Goal: Task Accomplishment & Management: Manage account settings

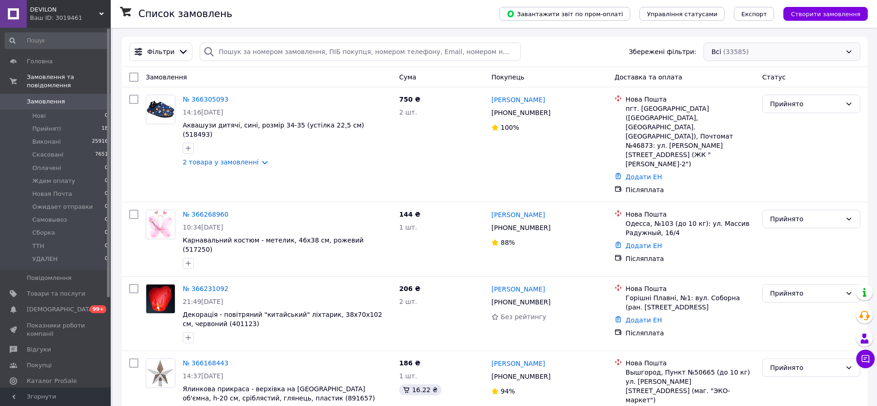
click at [728, 52] on div "Всі (33585)" at bounding box center [782, 51] width 157 height 18
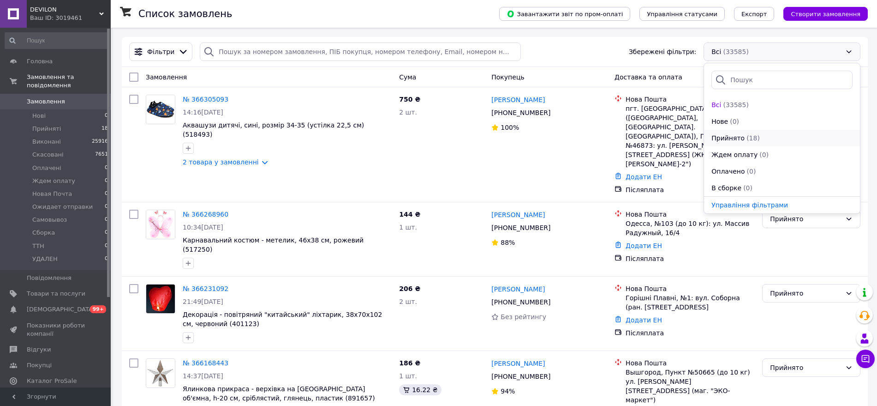
click at [729, 135] on span "Прийнято" at bounding box center [727, 137] width 33 height 9
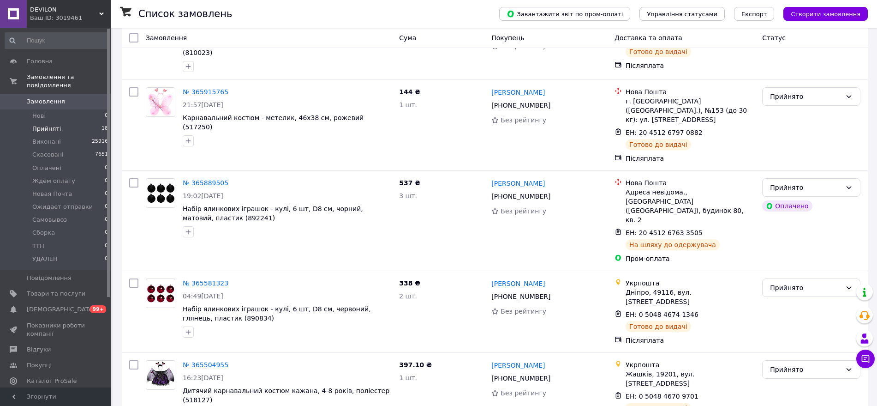
scroll to position [1156, 0]
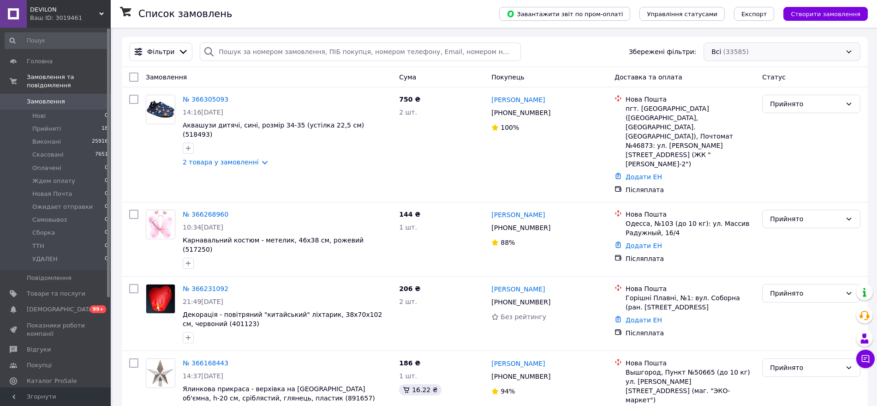
click at [736, 50] on div "Всі (33585)" at bounding box center [782, 51] width 157 height 18
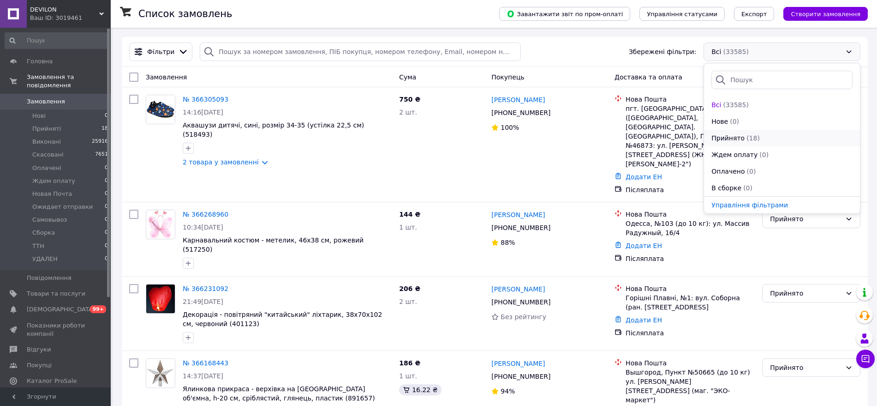
click at [747, 134] on span "(18)" at bounding box center [753, 137] width 13 height 7
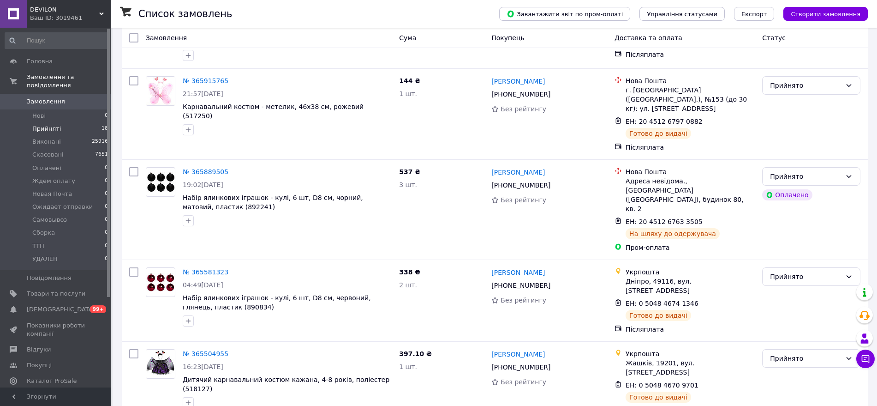
scroll to position [1156, 0]
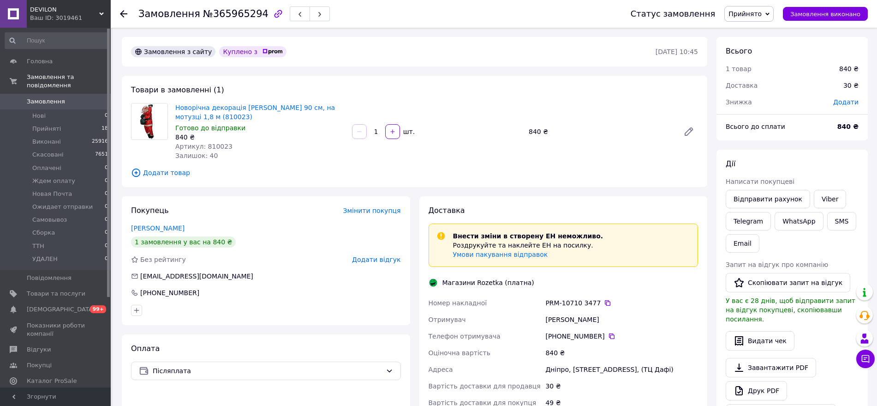
scroll to position [77, 0]
